Goal: Obtain resource: Obtain resource

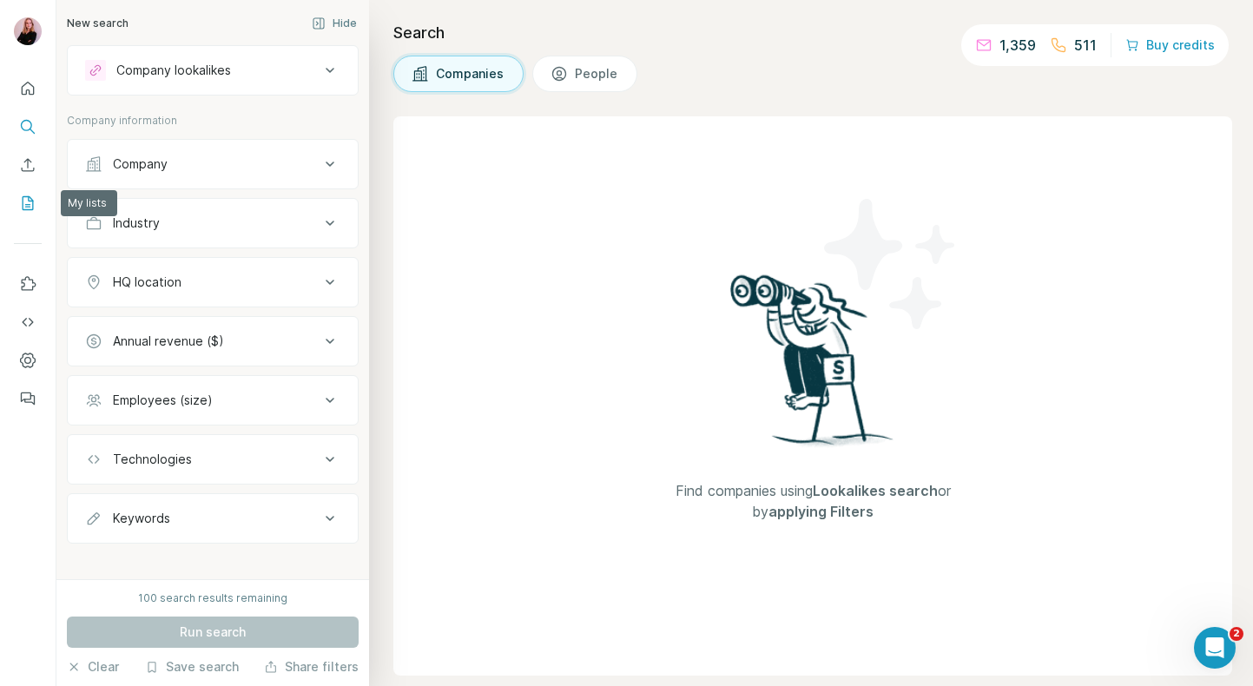
click at [26, 194] on icon "My lists" at bounding box center [27, 202] width 17 height 17
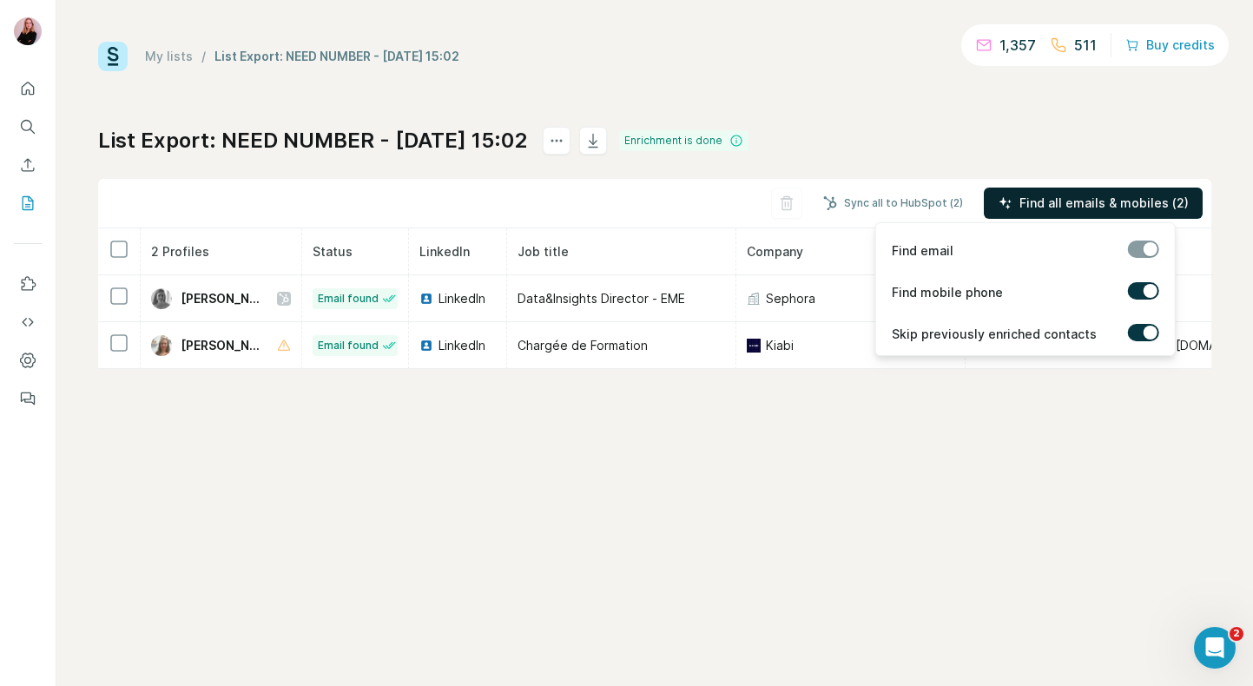
click at [1040, 208] on span "Find all emails & mobiles (2)" at bounding box center [1103, 202] width 169 height 17
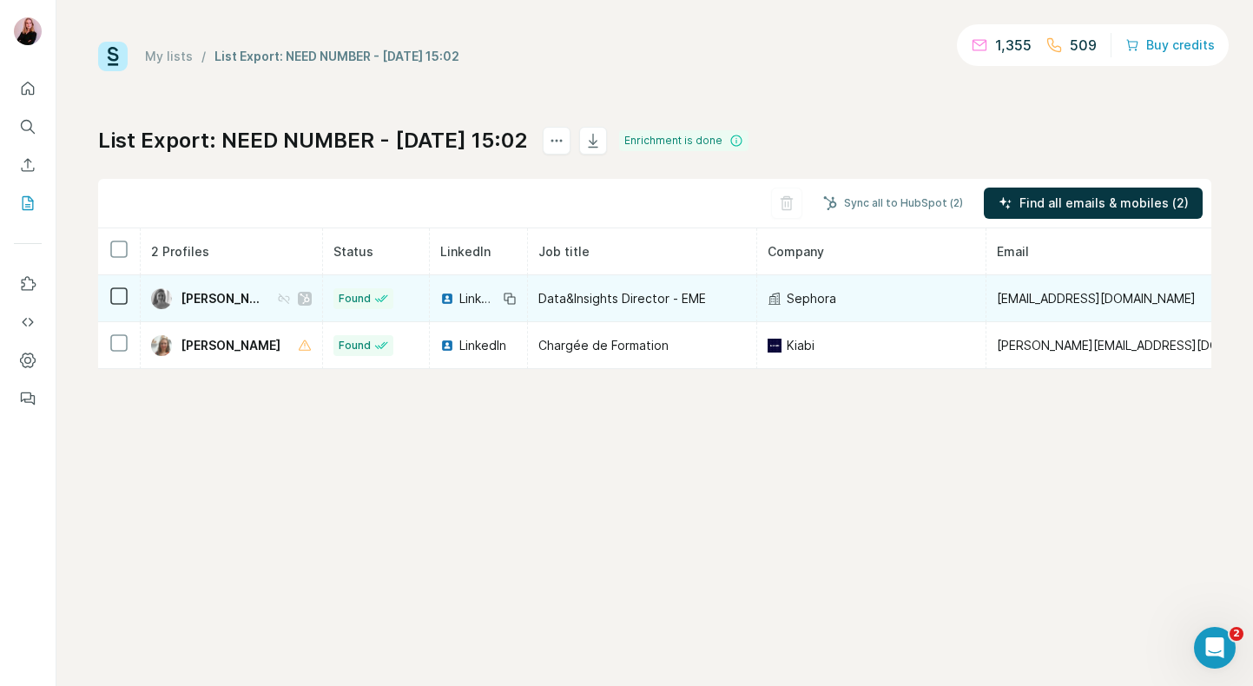
scroll to position [0, 150]
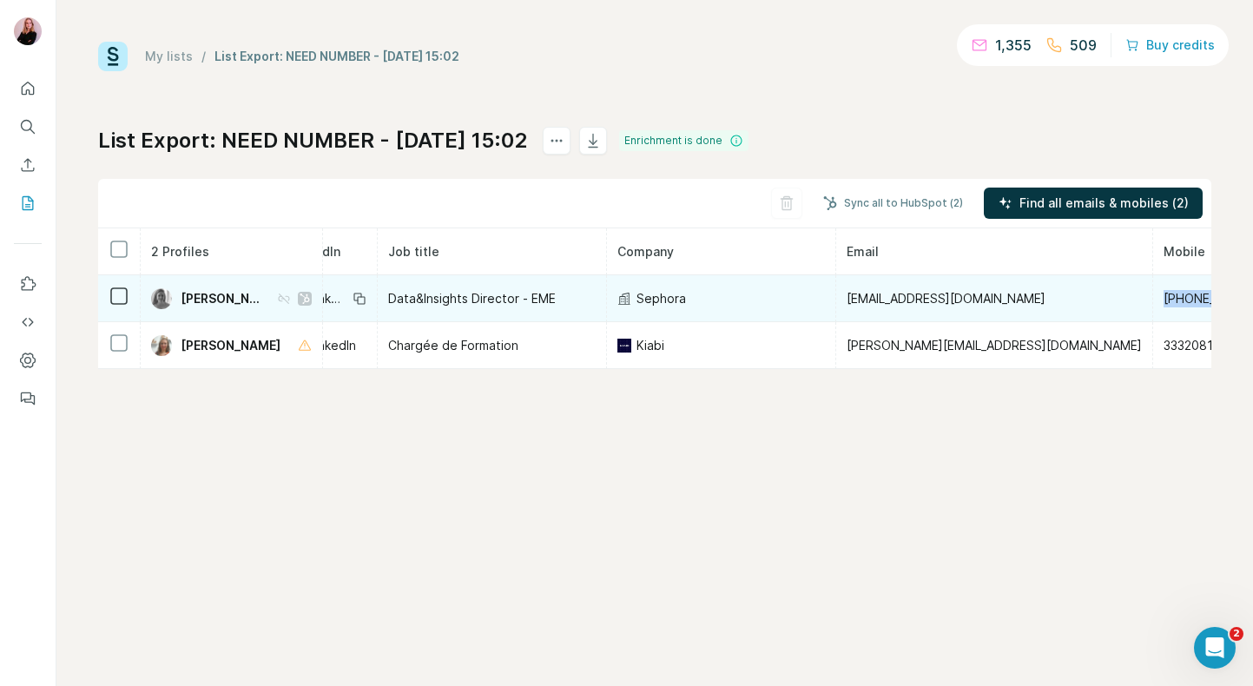
drag, startPoint x: 1097, startPoint y: 304, endPoint x: 1007, endPoint y: 301, distance: 90.3
click at [1153, 301] on td "[PHONE_NUMBER]" at bounding box center [1217, 298] width 128 height 47
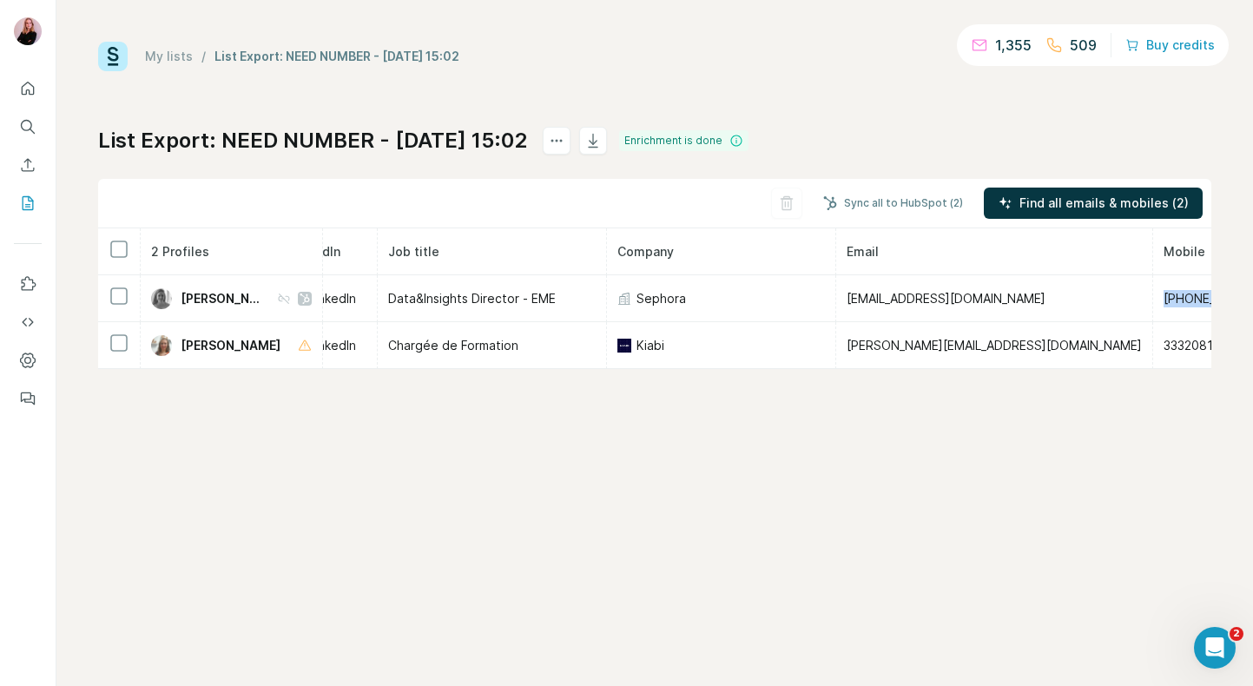
copy span "[PHONE_NUMBER]"
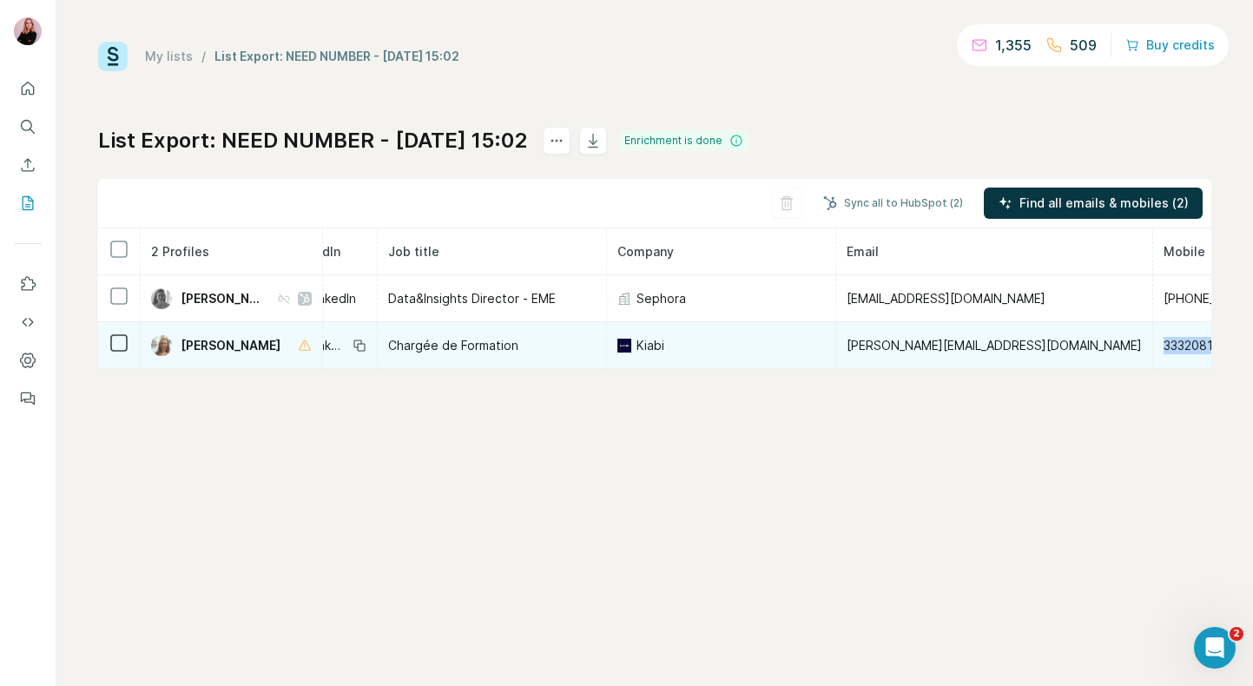
drag, startPoint x: 1096, startPoint y: 345, endPoint x: 994, endPoint y: 348, distance: 102.5
click at [1153, 348] on td "33320814506" at bounding box center [1217, 345] width 128 height 47
copy span "33320814506"
